Goal: Task Accomplishment & Management: Use online tool/utility

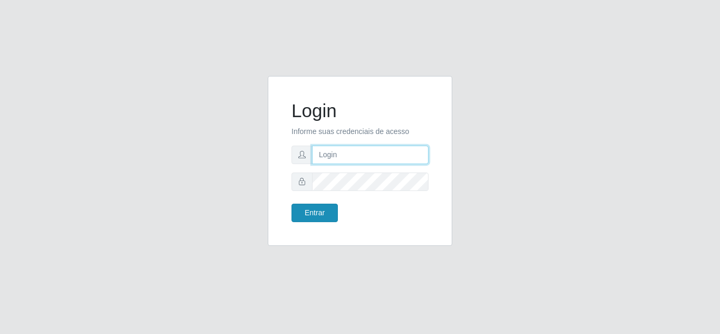
type input "[EMAIL_ADDRESS][DOMAIN_NAME]"
click at [321, 217] on button "Entrar" at bounding box center [314, 212] width 46 height 18
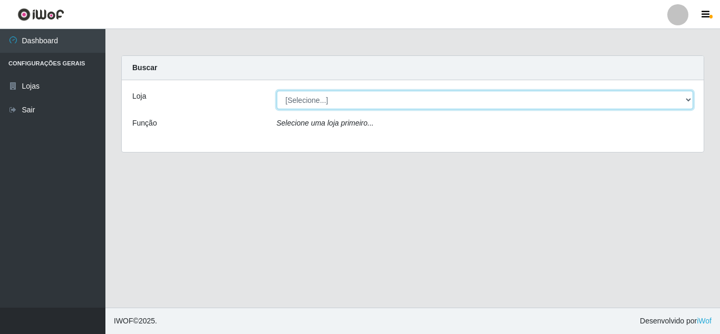
click at [383, 96] on select "[Selecione...] Atacado Vem - Loja 30 Laranjeiras Velha" at bounding box center [485, 100] width 417 height 18
select select "495"
click at [277, 91] on select "[Selecione...] Atacado Vem - Loja 30 Laranjeiras Velha" at bounding box center [485, 100] width 417 height 18
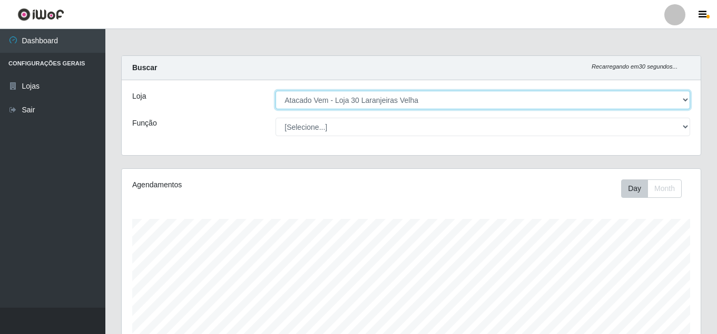
scroll to position [219, 579]
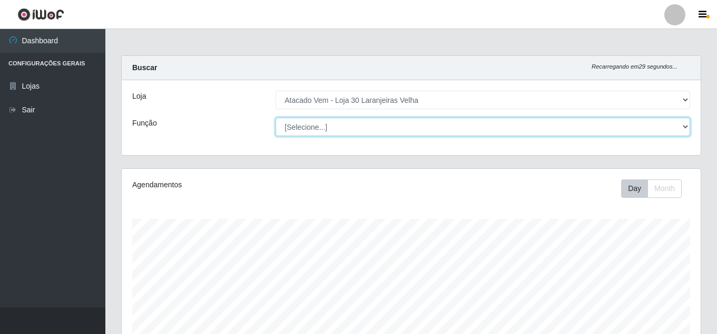
click at [359, 131] on select "[Selecione...] Repositor Repositor + Repositor ++" at bounding box center [483, 127] width 415 height 18
select select "82"
click at [276, 118] on select "[Selecione...] Repositor Repositor + Repositor ++" at bounding box center [483, 127] width 415 height 18
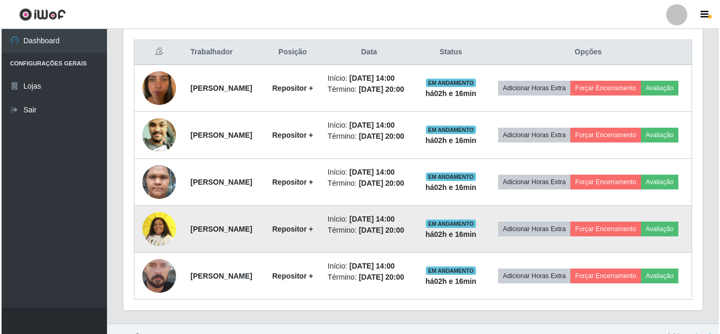
scroll to position [422, 0]
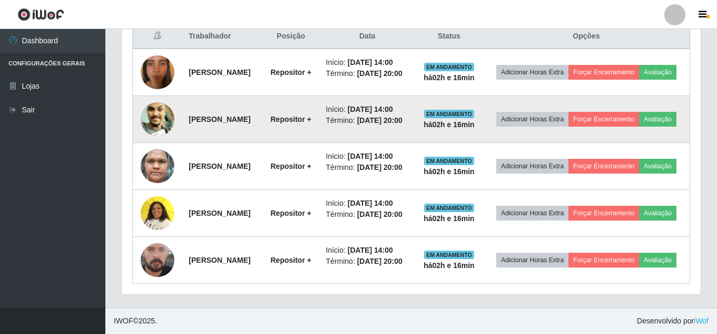
click at [155, 121] on img at bounding box center [158, 119] width 34 height 75
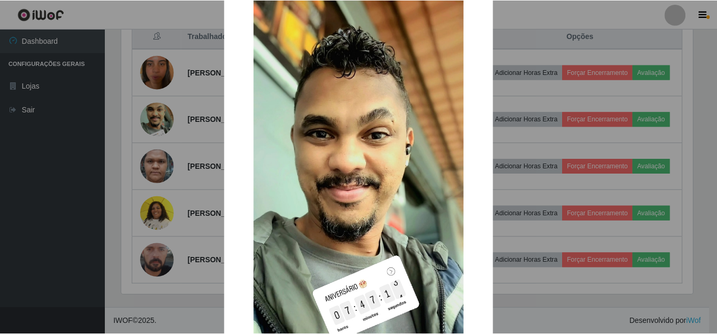
scroll to position [105, 0]
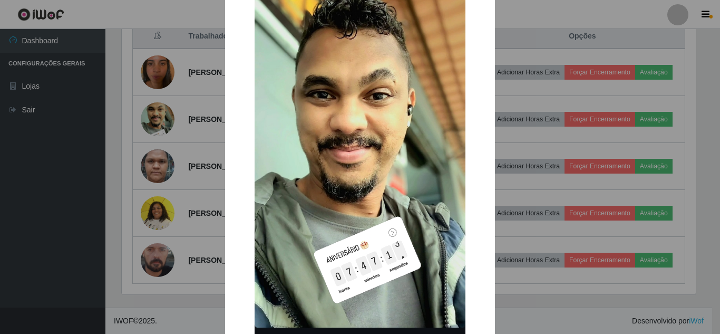
click at [152, 125] on div "× OK Cancel" at bounding box center [360, 167] width 720 height 334
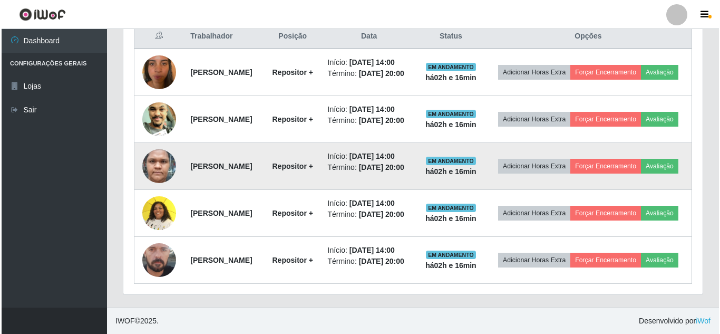
scroll to position [400, 0]
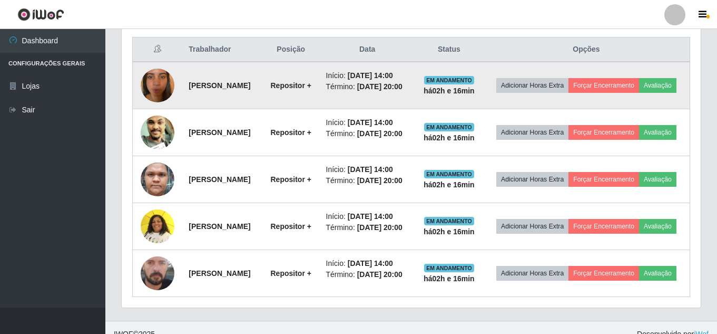
click at [157, 93] on img at bounding box center [158, 85] width 34 height 60
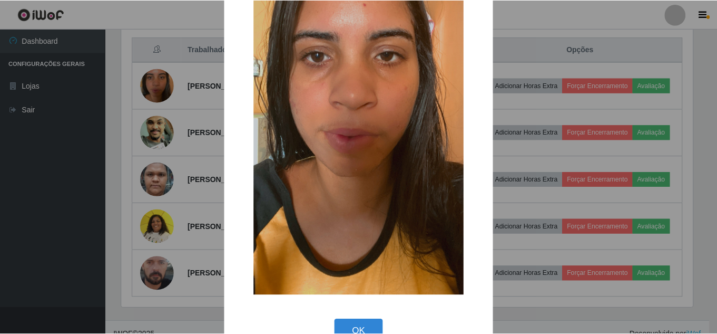
scroll to position [53, 0]
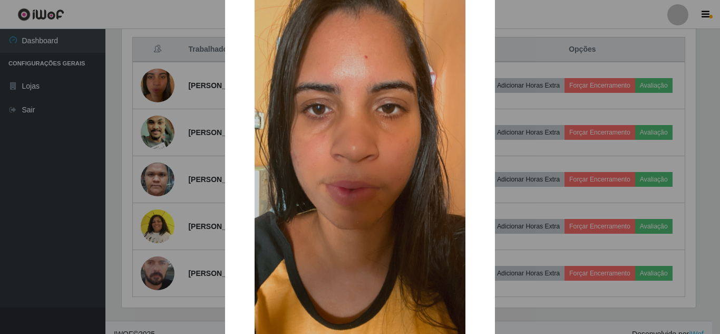
click at [371, 126] on img at bounding box center [360, 160] width 211 height 375
click at [160, 193] on div "× OK Cancel" at bounding box center [360, 167] width 720 height 334
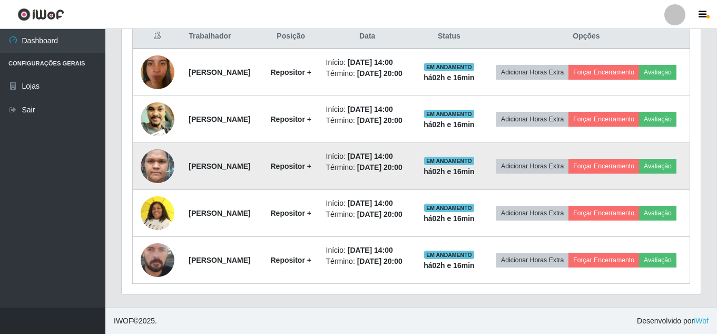
scroll to position [453, 0]
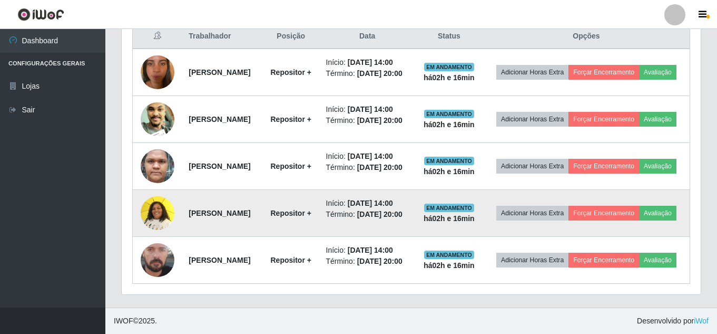
click at [159, 201] on img at bounding box center [158, 212] width 34 height 45
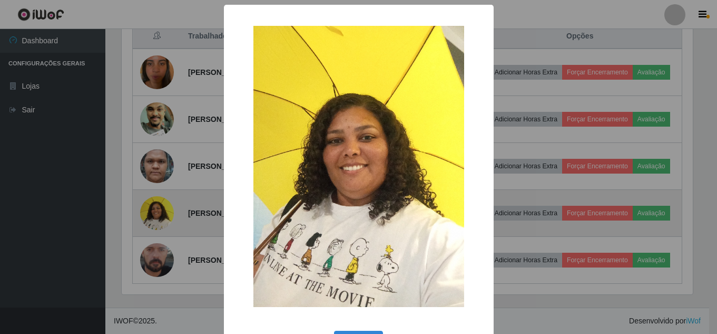
scroll to position [219, 574]
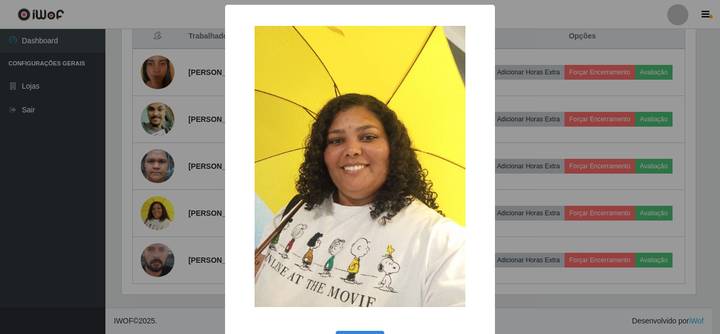
click at [148, 195] on div "× OK Cancel" at bounding box center [360, 167] width 720 height 334
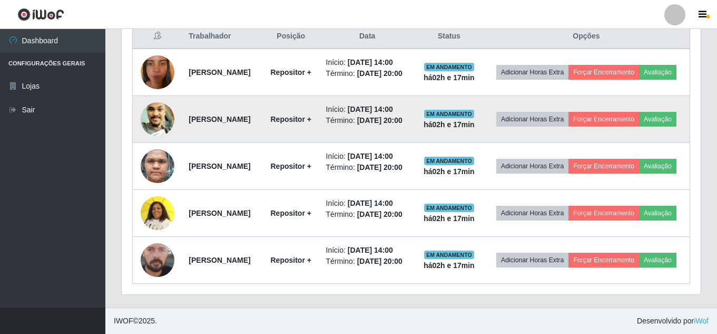
scroll to position [400, 0]
